Goal: Task Accomplishment & Management: Manage account settings

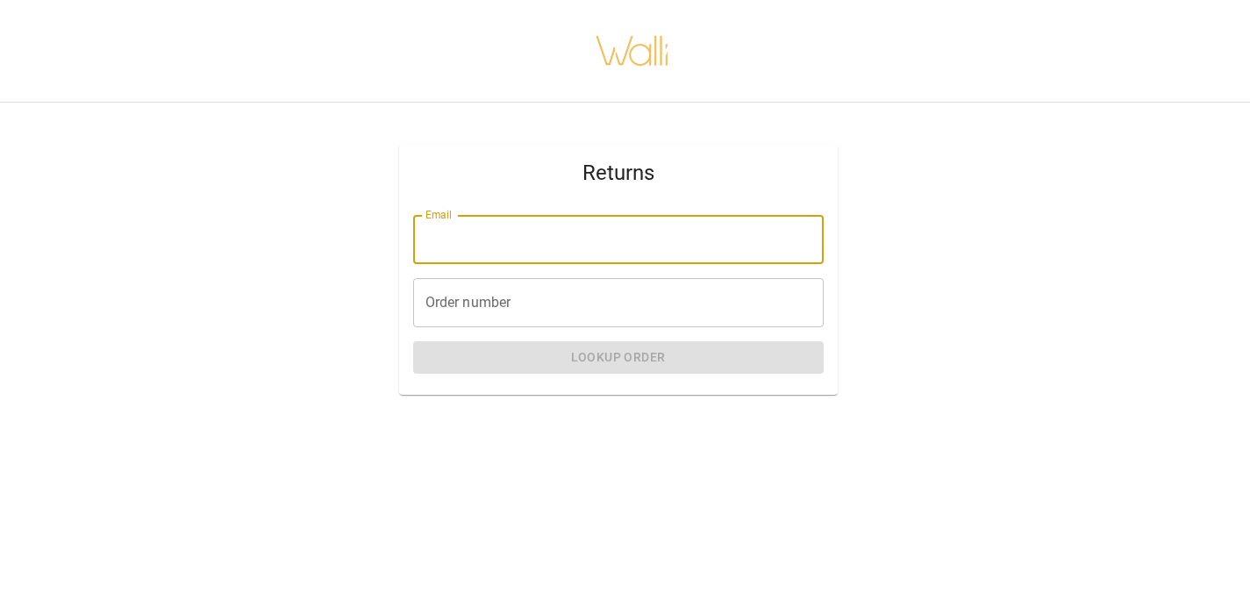
click at [464, 248] on input "Email" at bounding box center [618, 239] width 411 height 49
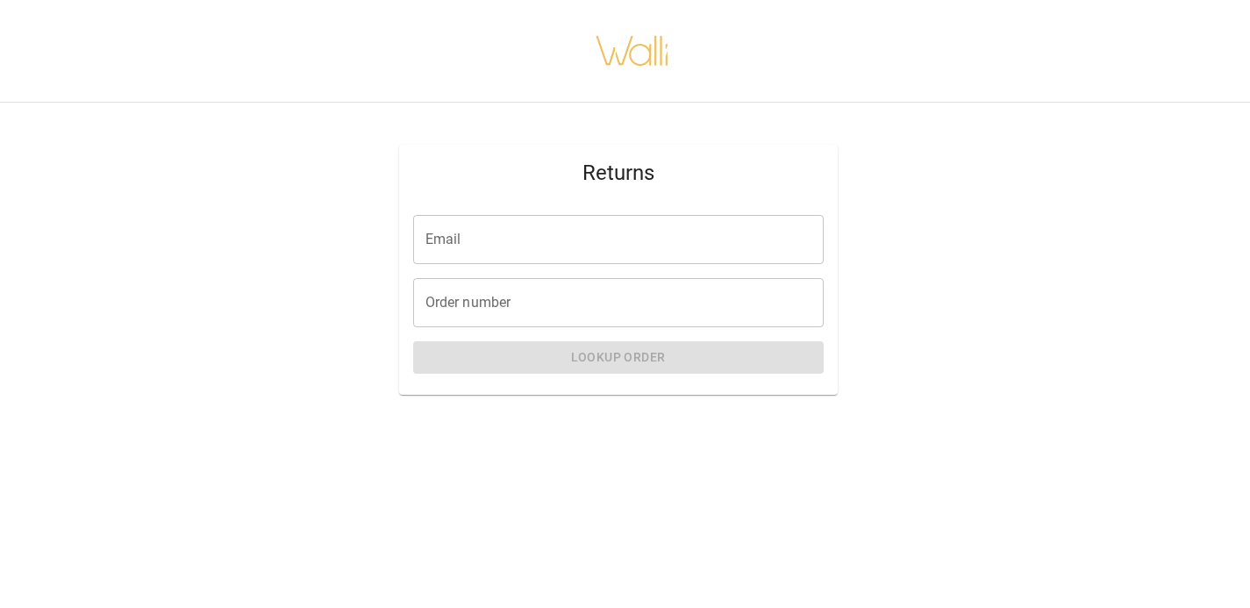
click at [593, 246] on input "Email" at bounding box center [618, 239] width 411 height 49
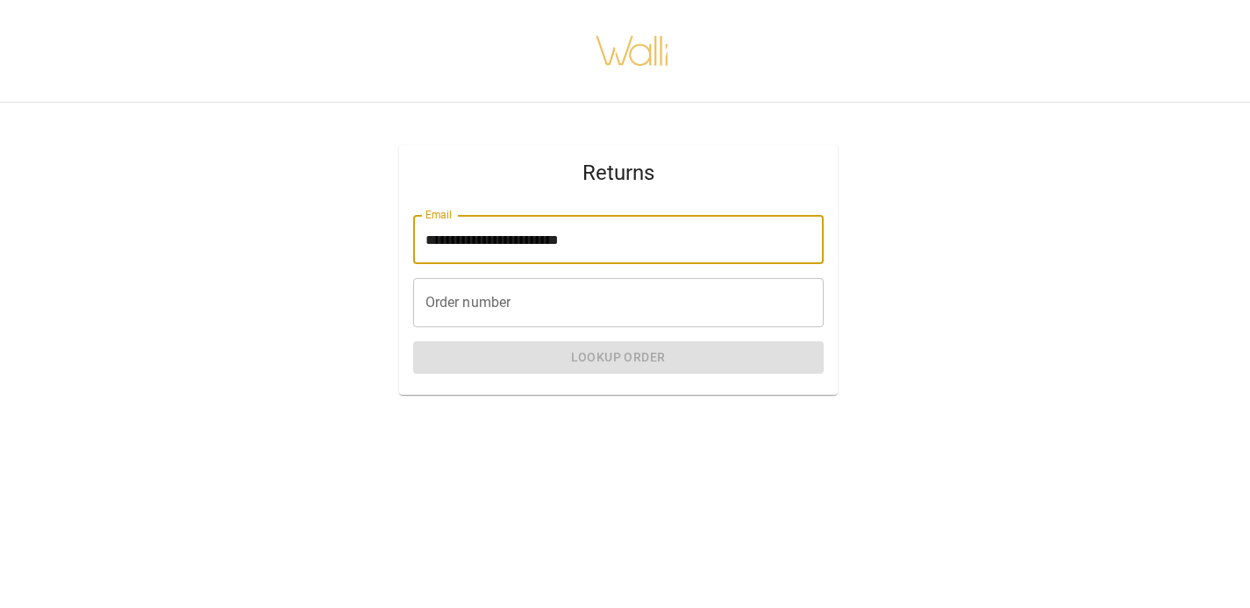
type input "**********"
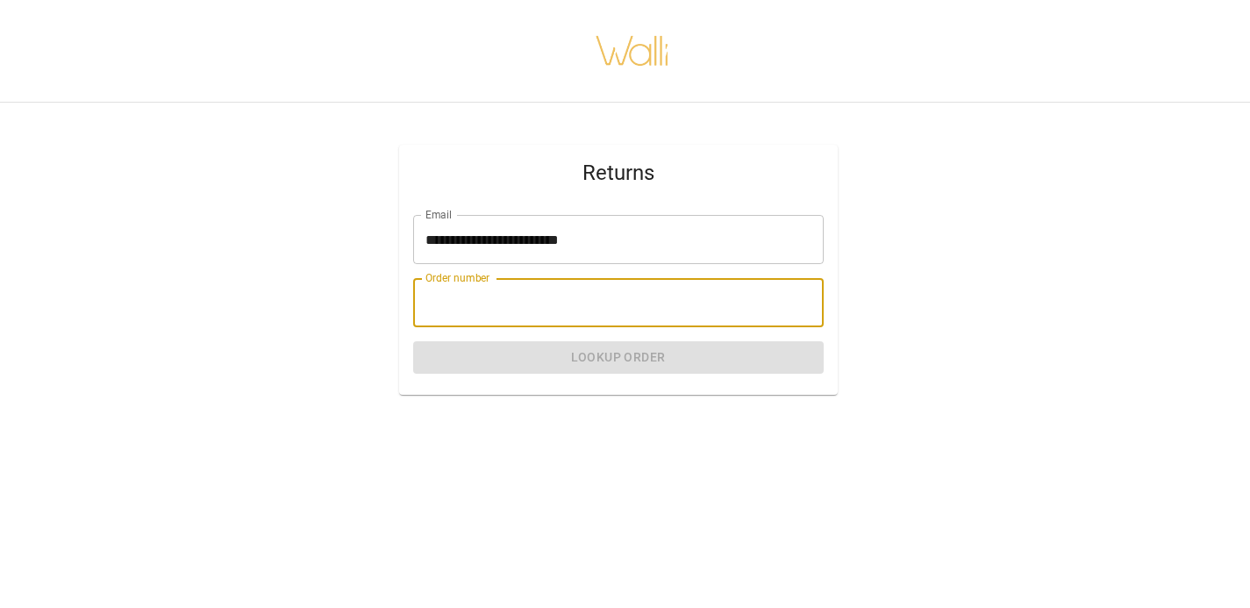
click at [551, 294] on input "Order number" at bounding box center [618, 302] width 411 height 49
paste input "*******"
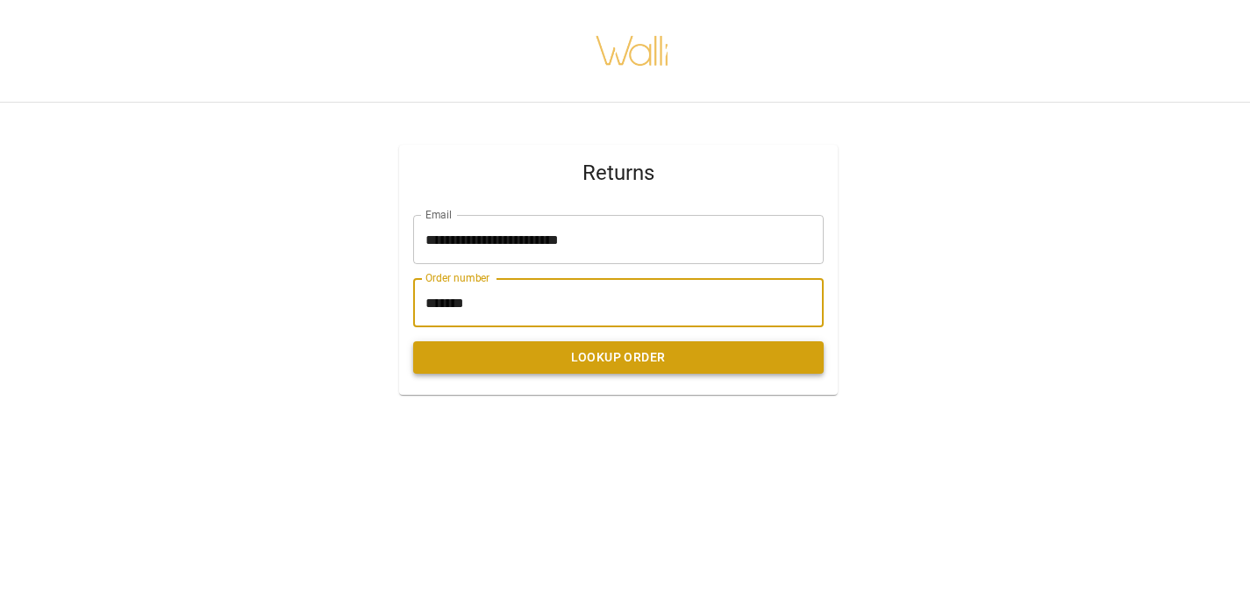
type input "*******"
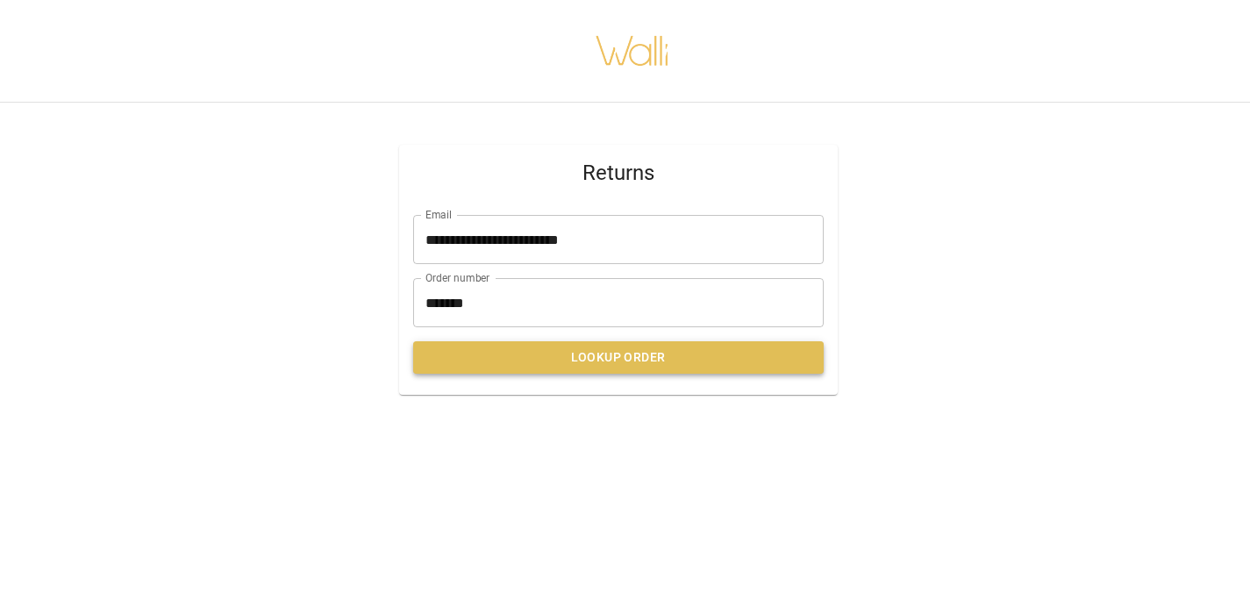
click at [597, 359] on button "Lookup Order" at bounding box center [618, 357] width 411 height 32
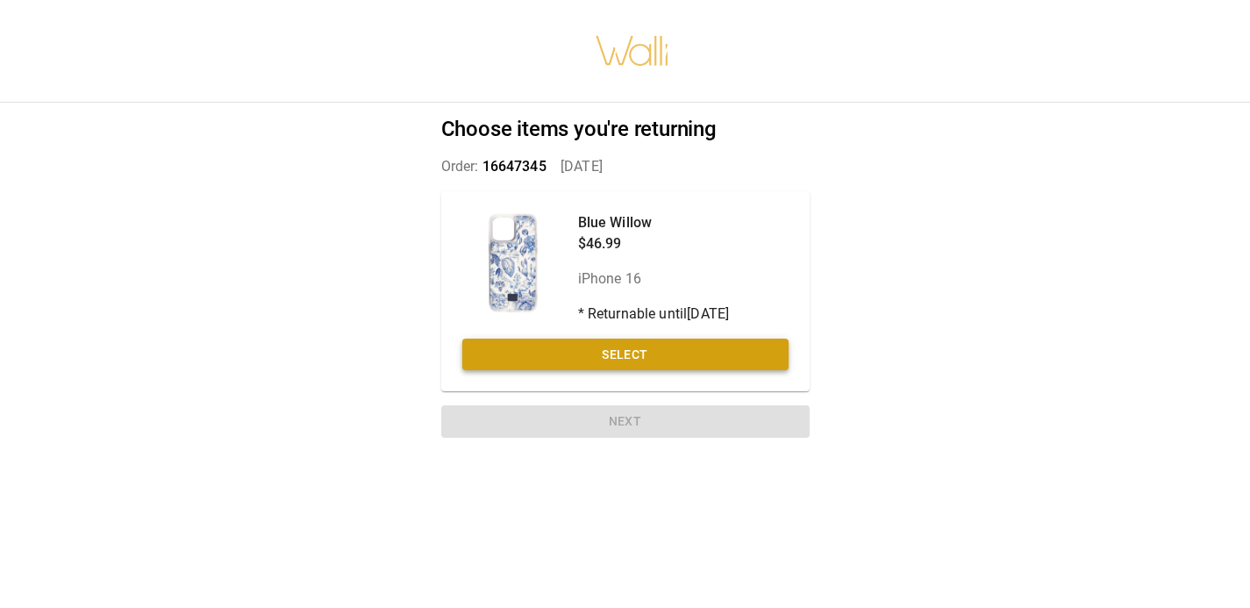
click at [628, 357] on button "Select" at bounding box center [625, 355] width 326 height 32
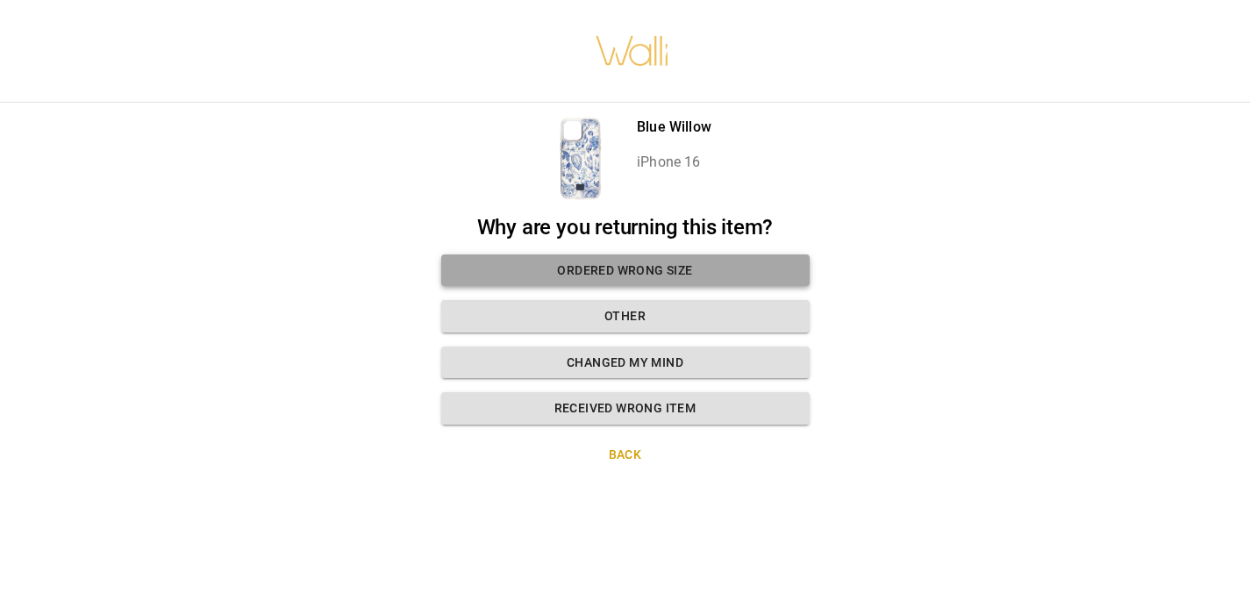
click at [706, 266] on button "Ordered wrong size" at bounding box center [625, 270] width 369 height 32
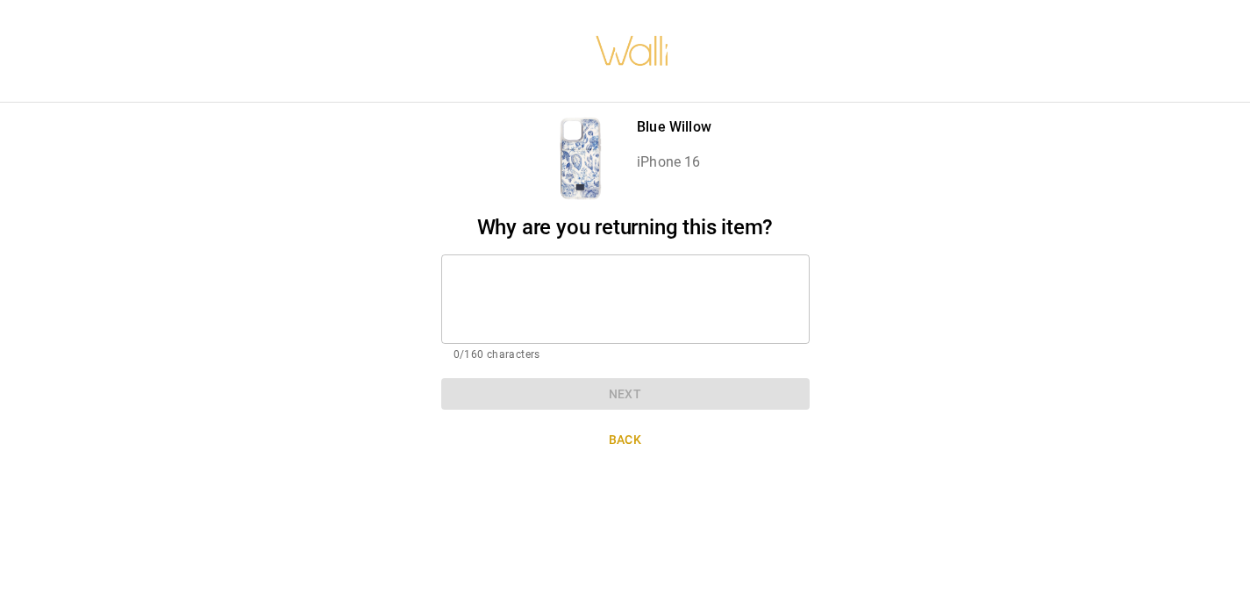
click at [694, 283] on textarea at bounding box center [626, 299] width 344 height 61
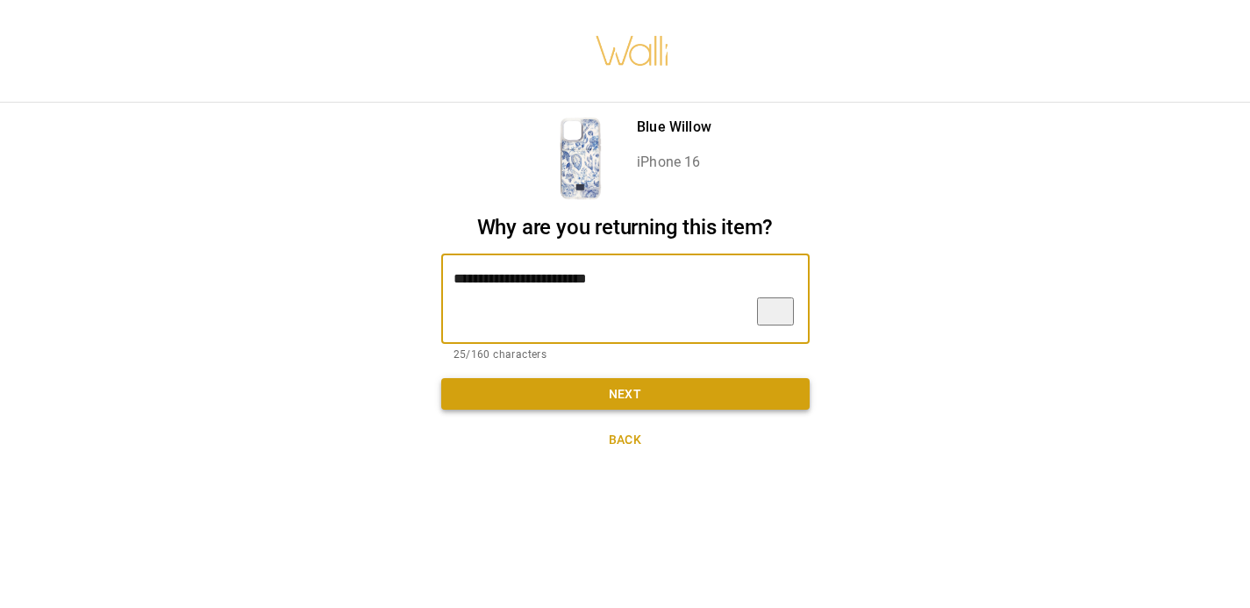
type textarea "**********"
click at [641, 398] on button "Next" at bounding box center [625, 394] width 369 height 32
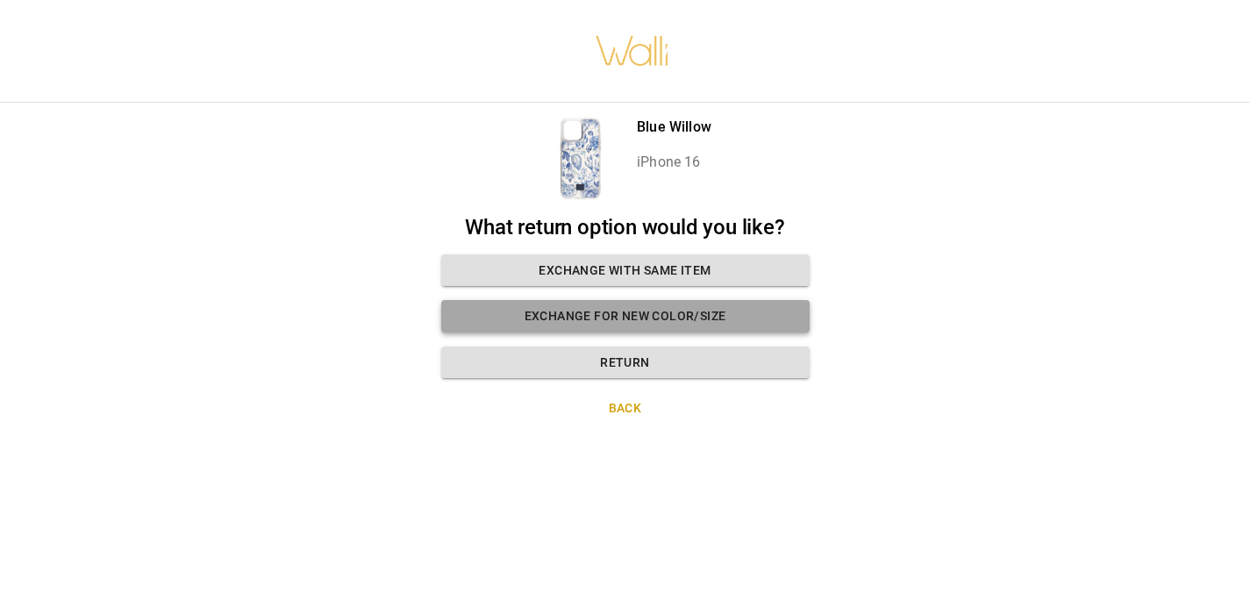
click at [747, 318] on button "Exchange for new color/size" at bounding box center [625, 316] width 369 height 32
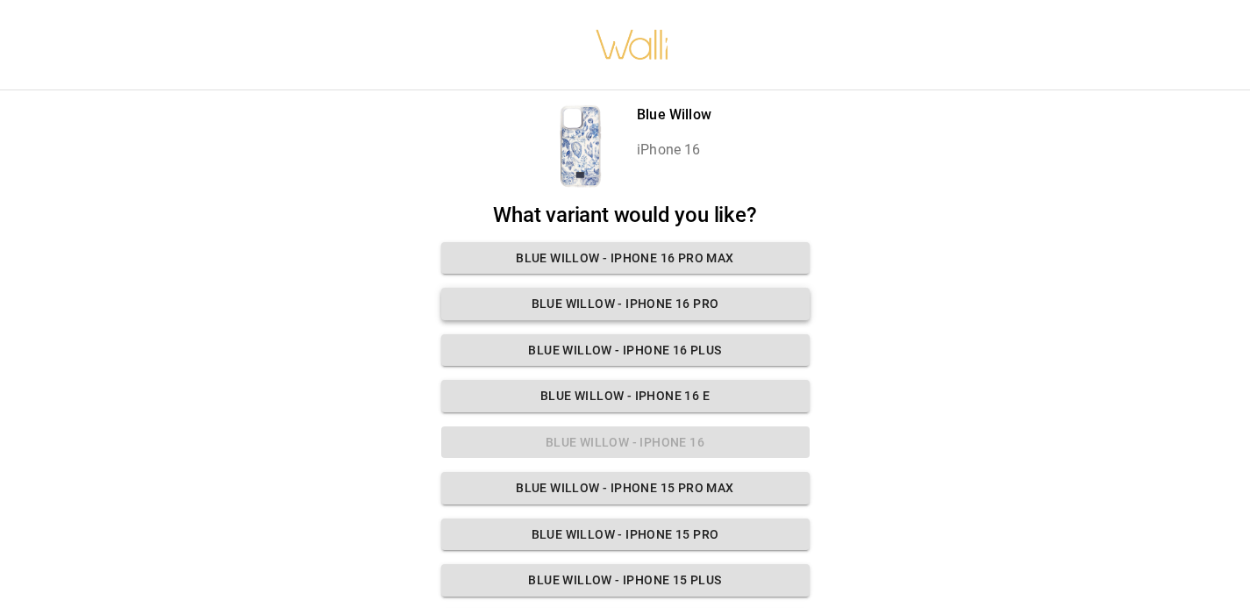
click at [756, 297] on button "Blue Willow - iPhone 16 Pro" at bounding box center [625, 304] width 369 height 32
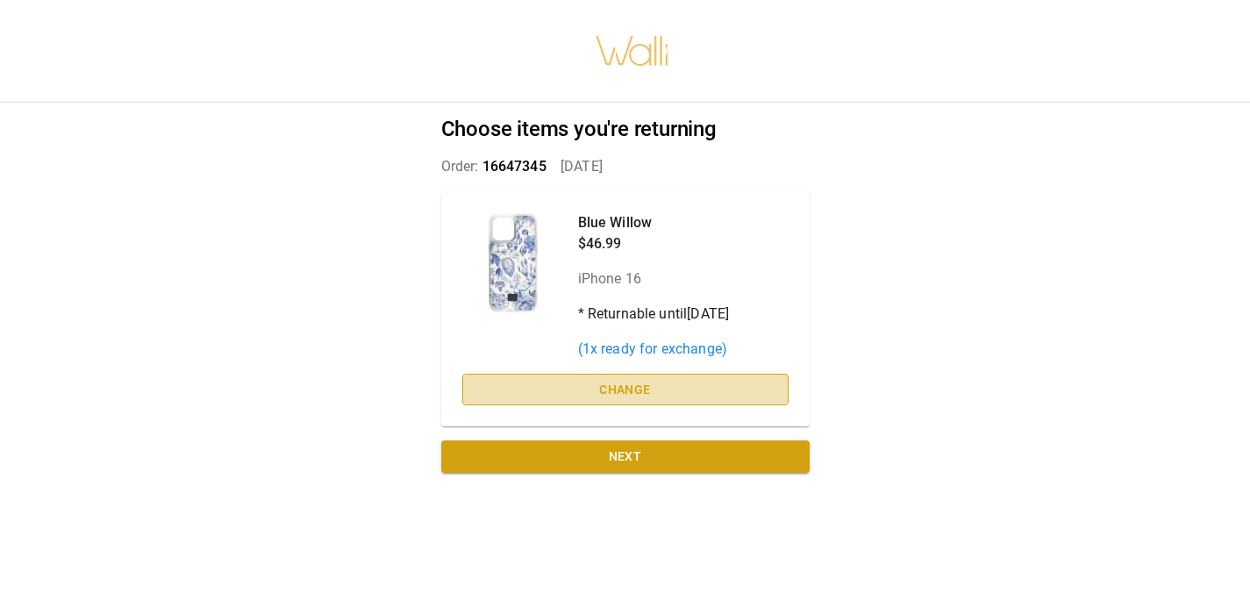
click at [691, 391] on button "Change" at bounding box center [625, 390] width 326 height 32
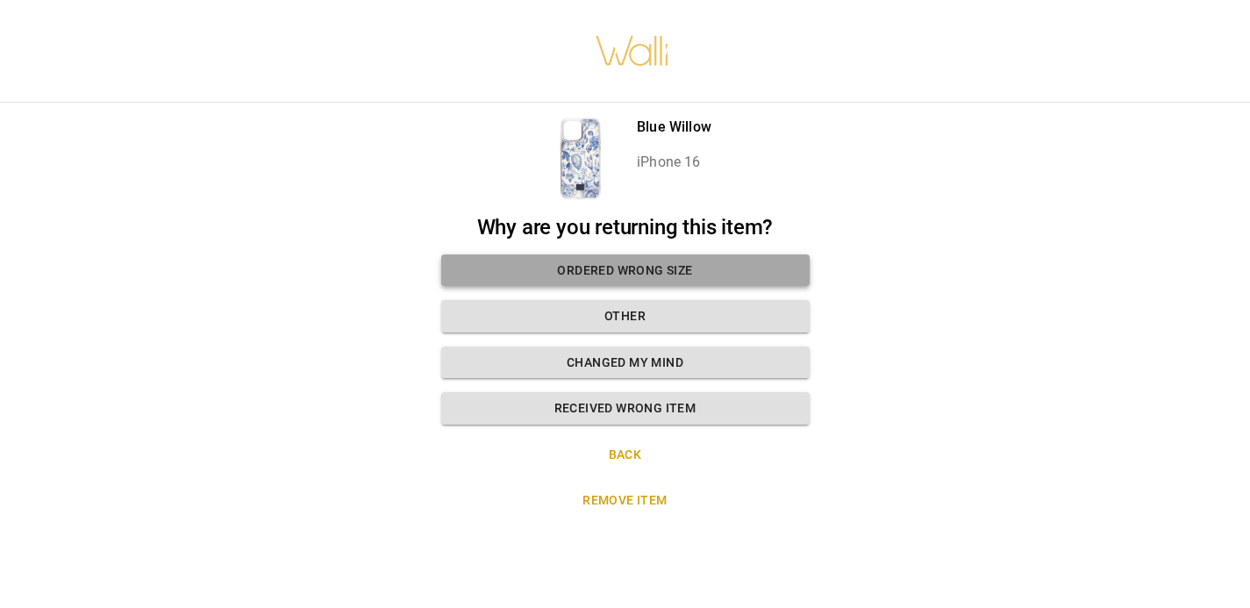
click at [716, 277] on button "Ordered wrong size" at bounding box center [625, 270] width 369 height 32
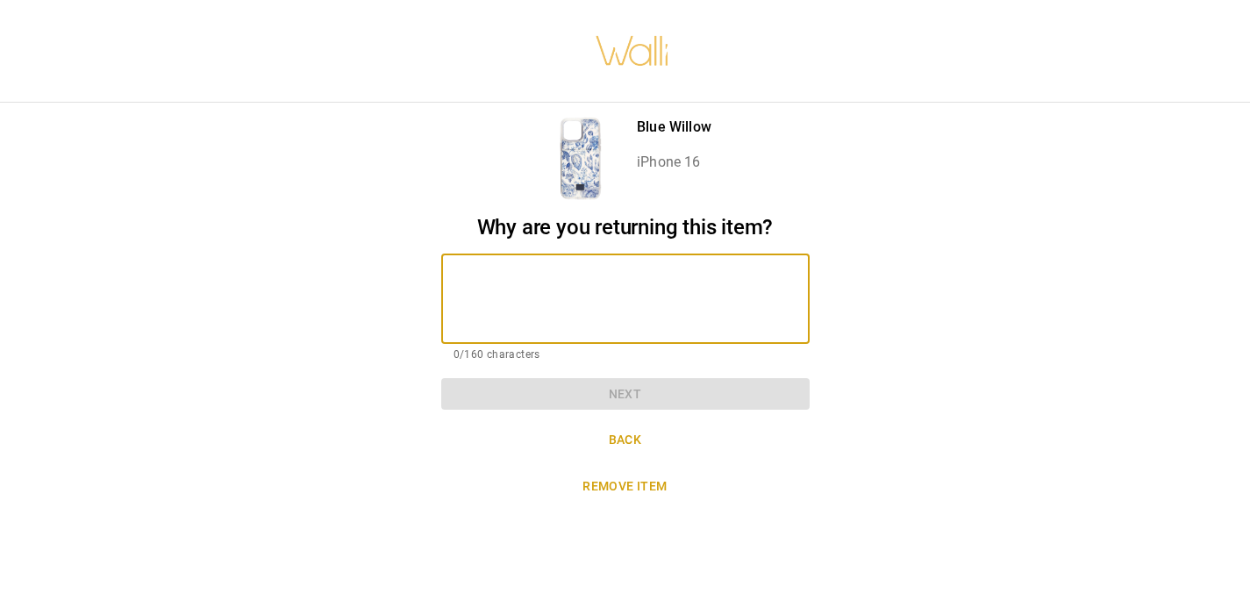
click at [706, 288] on textarea "To enrich screen reader interactions, please activate Accessibility in Grammarl…" at bounding box center [626, 299] width 344 height 61
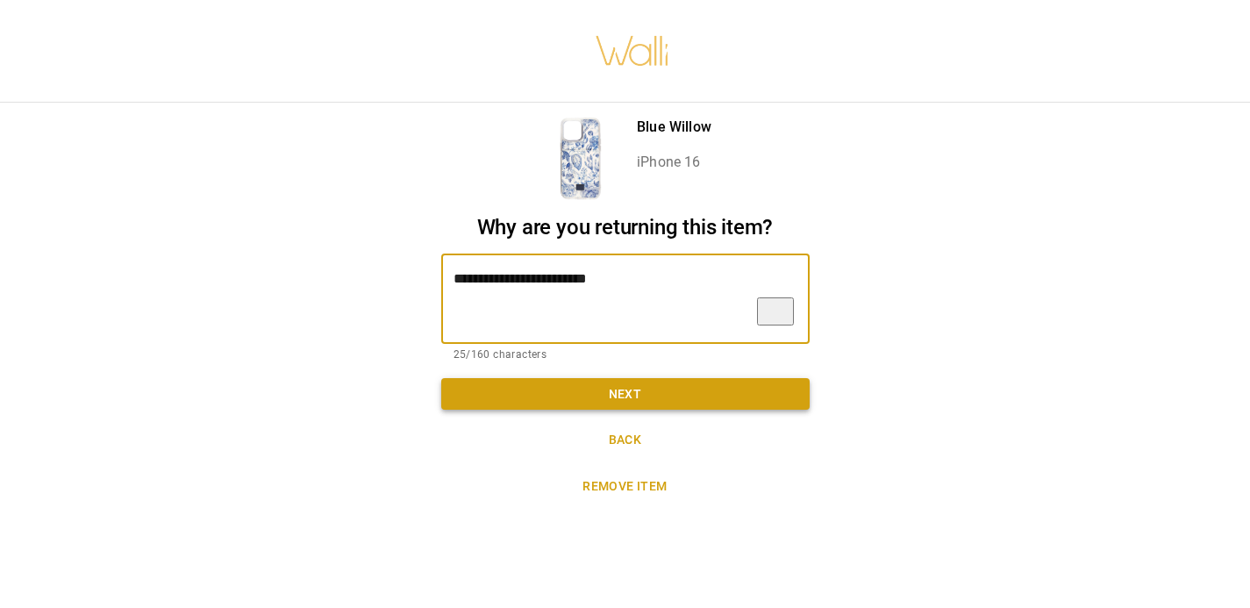
type textarea "**********"
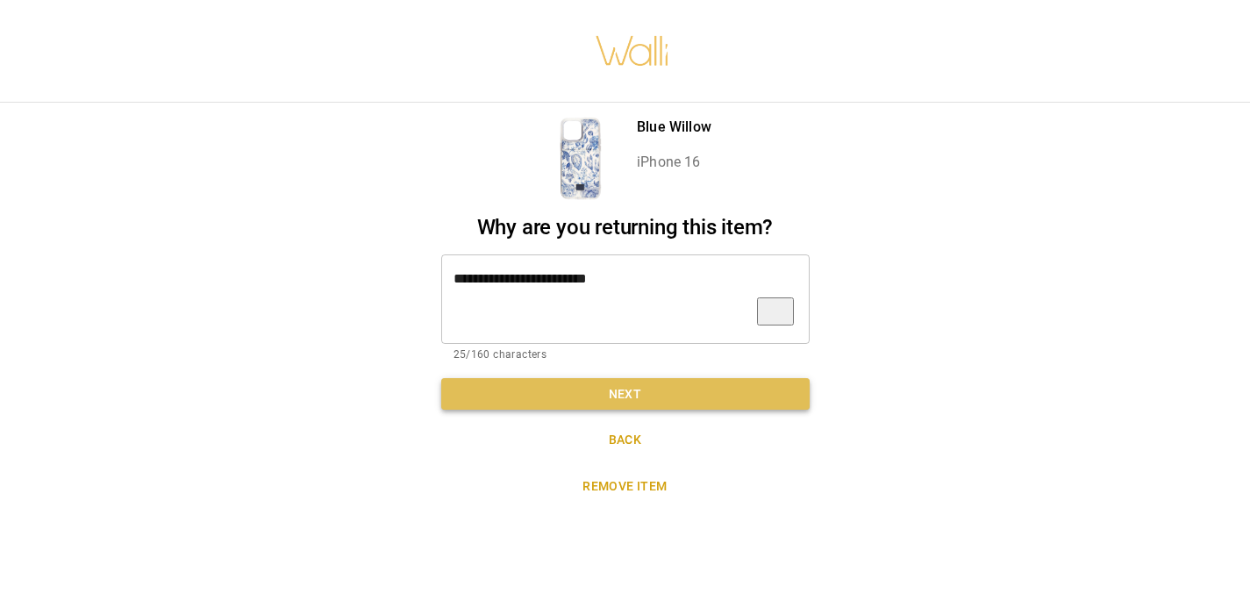
click at [685, 392] on button "Next" at bounding box center [625, 394] width 369 height 32
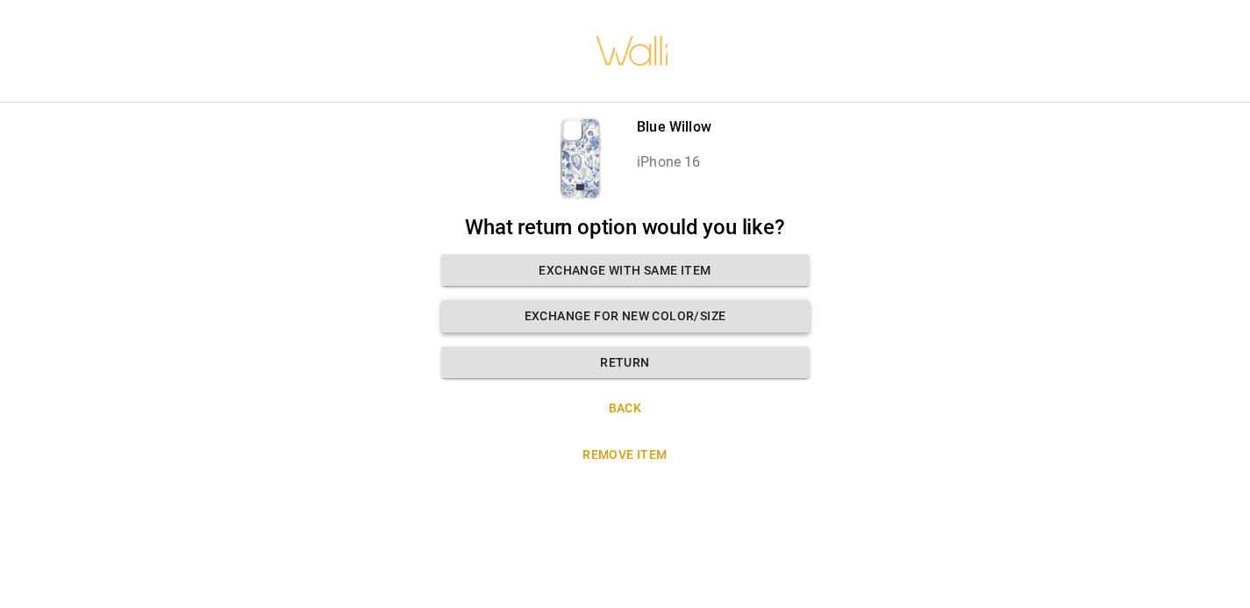
click at [738, 325] on button "Exchange for new color/size" at bounding box center [625, 316] width 369 height 32
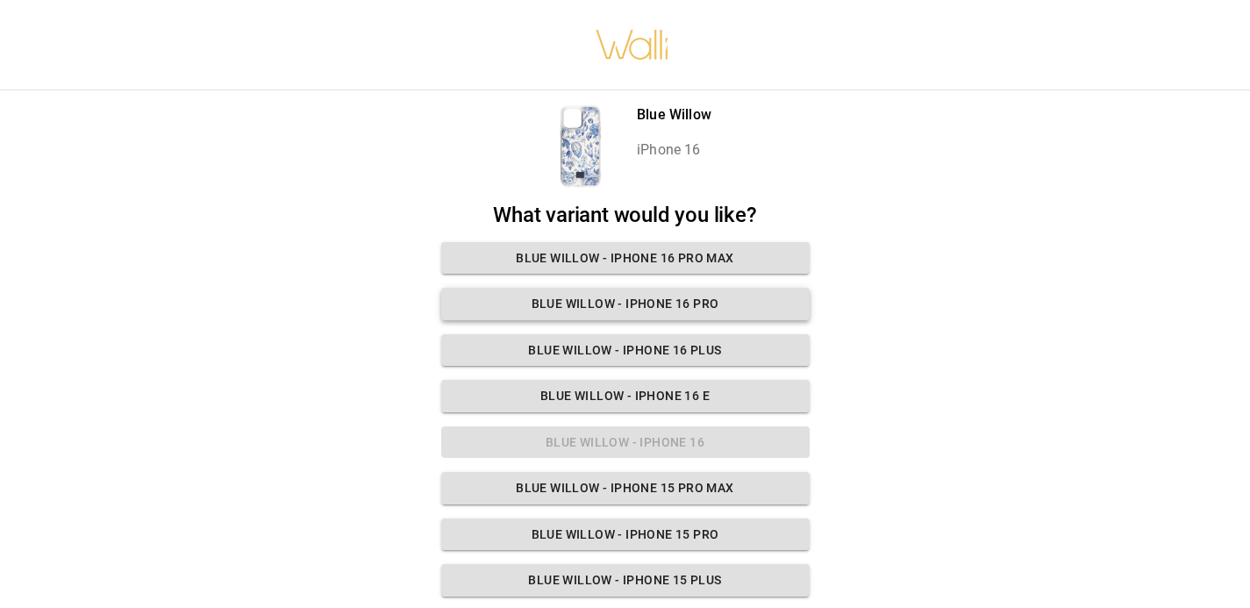
click at [709, 305] on button "Blue Willow - iPhone 16 Pro" at bounding box center [625, 304] width 369 height 32
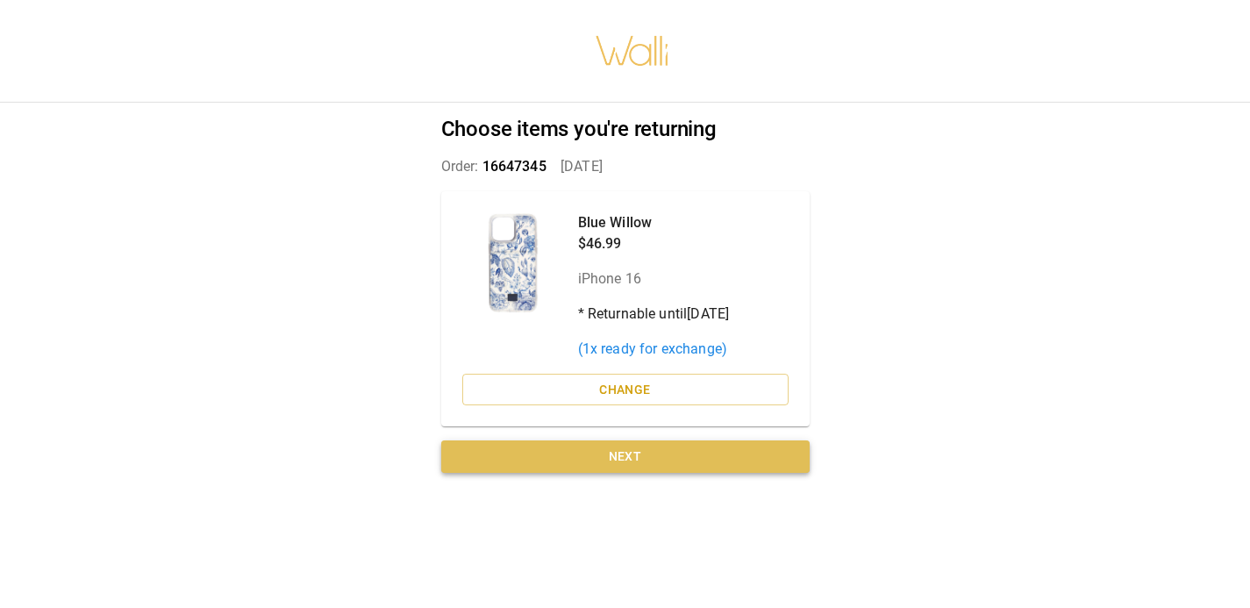
click at [716, 455] on button "Next" at bounding box center [625, 457] width 369 height 32
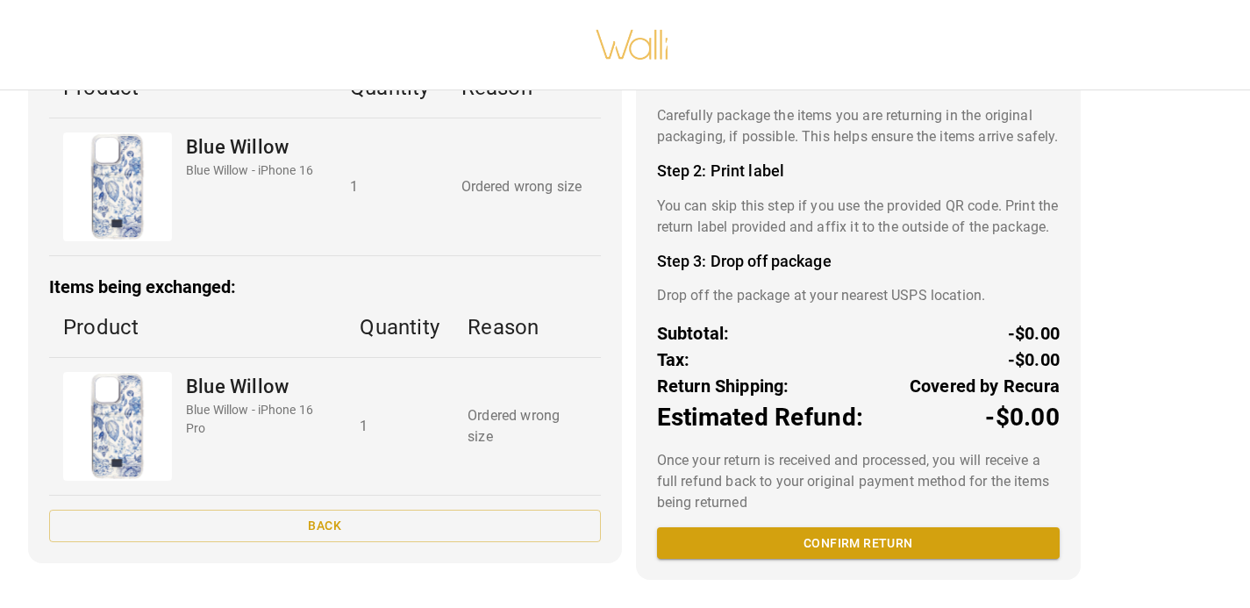
scroll to position [184, 0]
click at [803, 538] on button "Confirm return" at bounding box center [858, 543] width 403 height 32
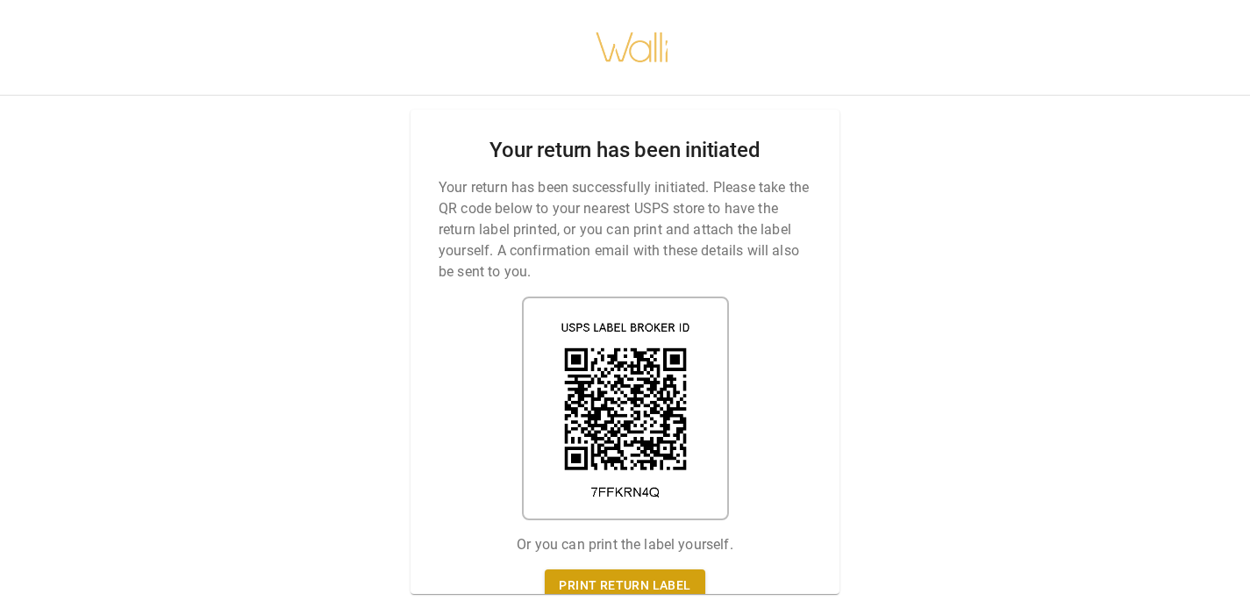
scroll to position [0, 1]
click at [666, 581] on link "Print return label" at bounding box center [624, 586] width 160 height 32
